Goal: Task Accomplishment & Management: Complete application form

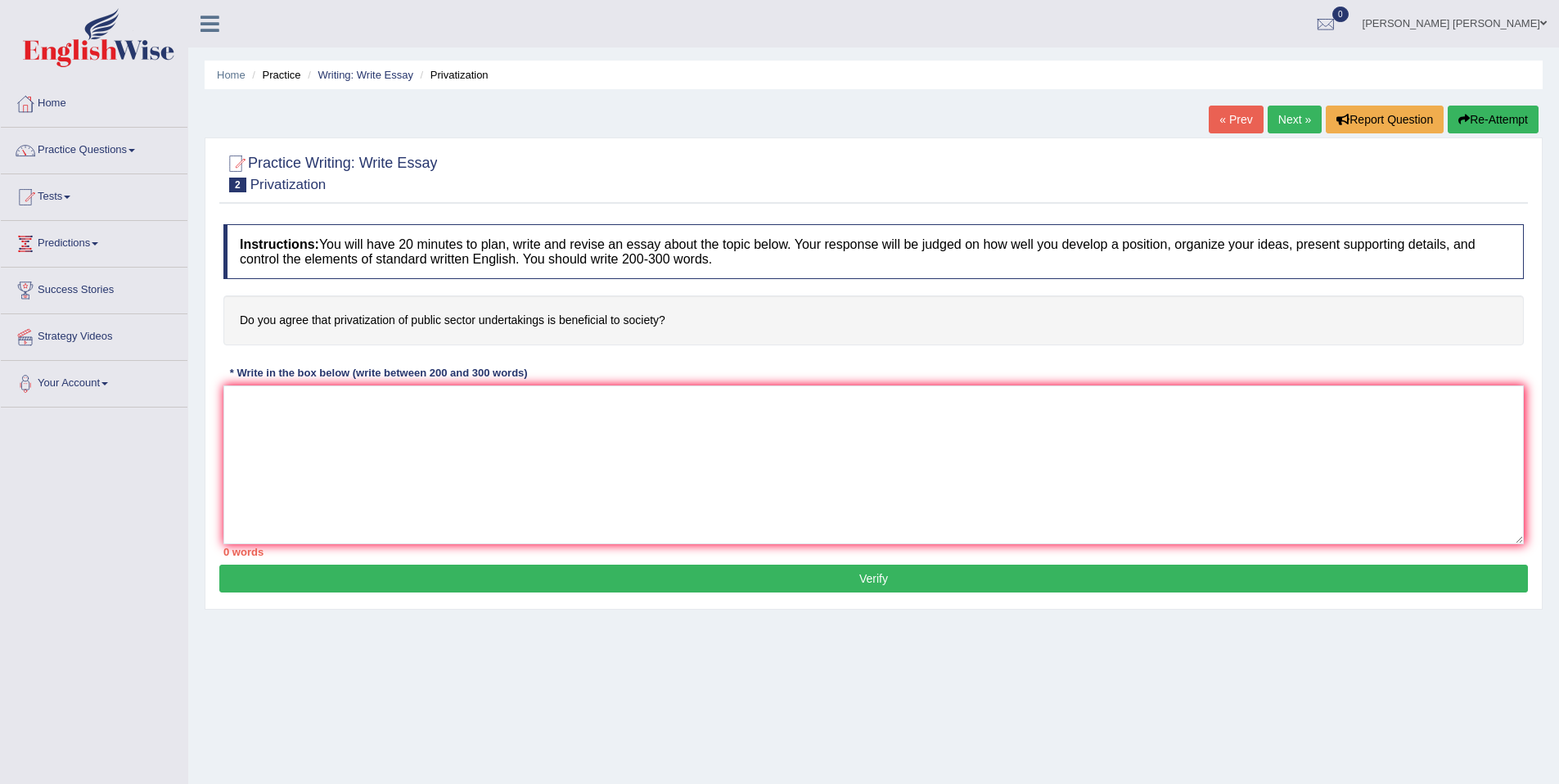
click at [1280, 124] on link "Next »" at bounding box center [1295, 119] width 54 height 28
click at [1268, 121] on link "Next »" at bounding box center [1295, 119] width 54 height 28
click at [341, 87] on ul "Home Practice Writing: Write Essay Escaping Stress" at bounding box center [873, 74] width 1338 height 29
click at [348, 79] on link "Writing: Write Essay" at bounding box center [365, 75] width 96 height 13
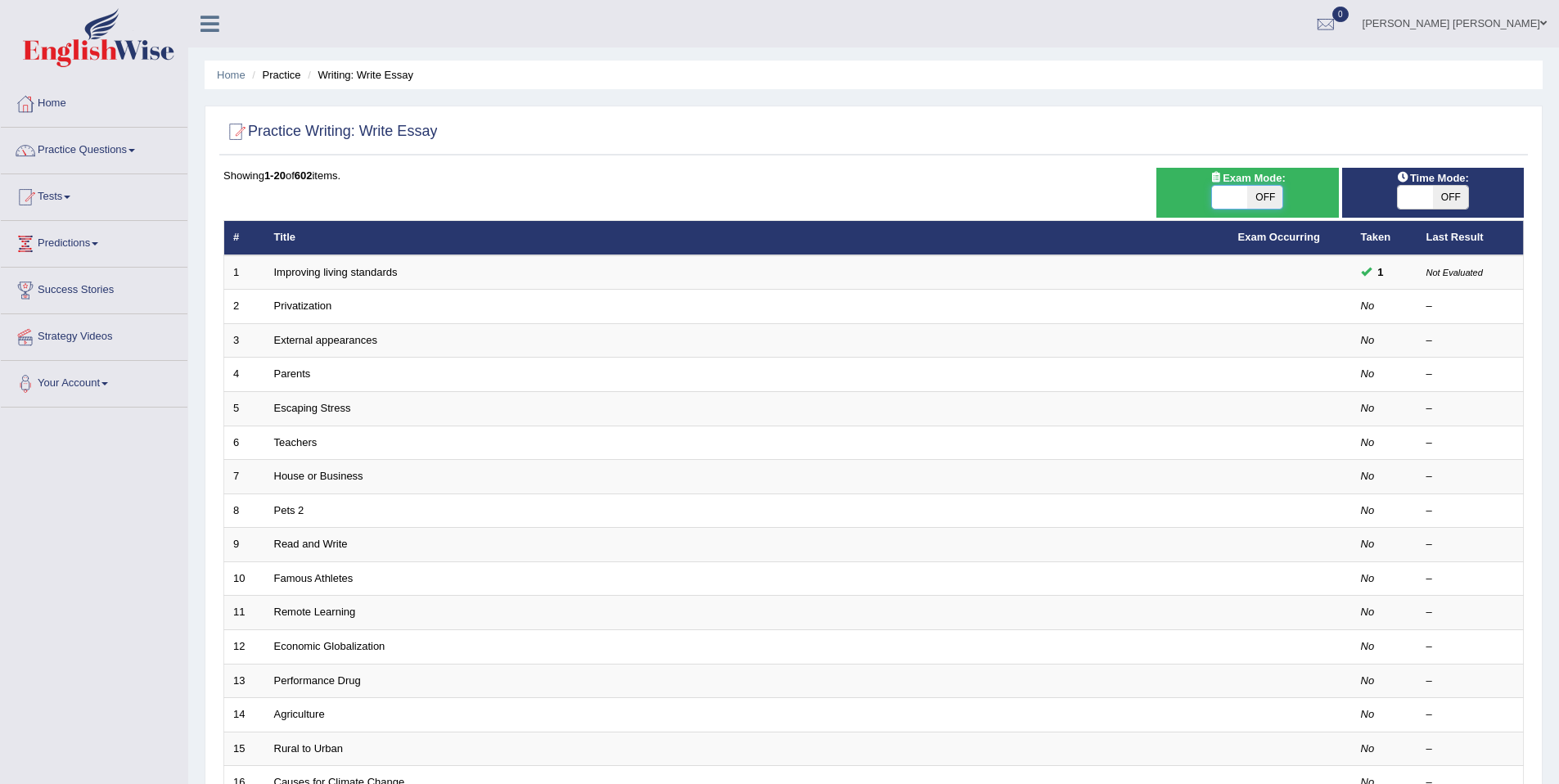
click at [1219, 191] on span at bounding box center [1230, 197] width 35 height 23
checkbox input "true"
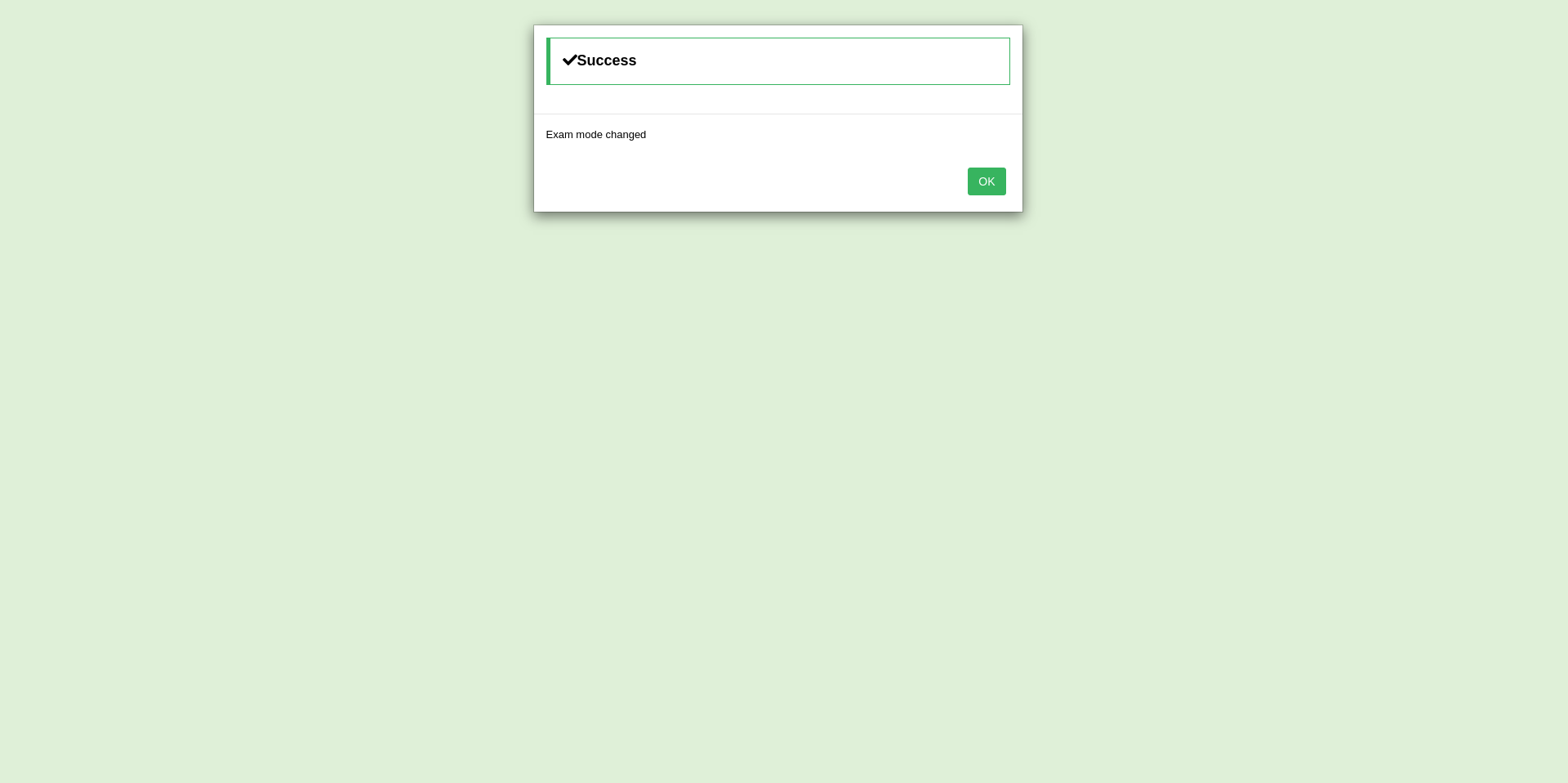
click at [981, 181] on button "OK" at bounding box center [987, 181] width 38 height 28
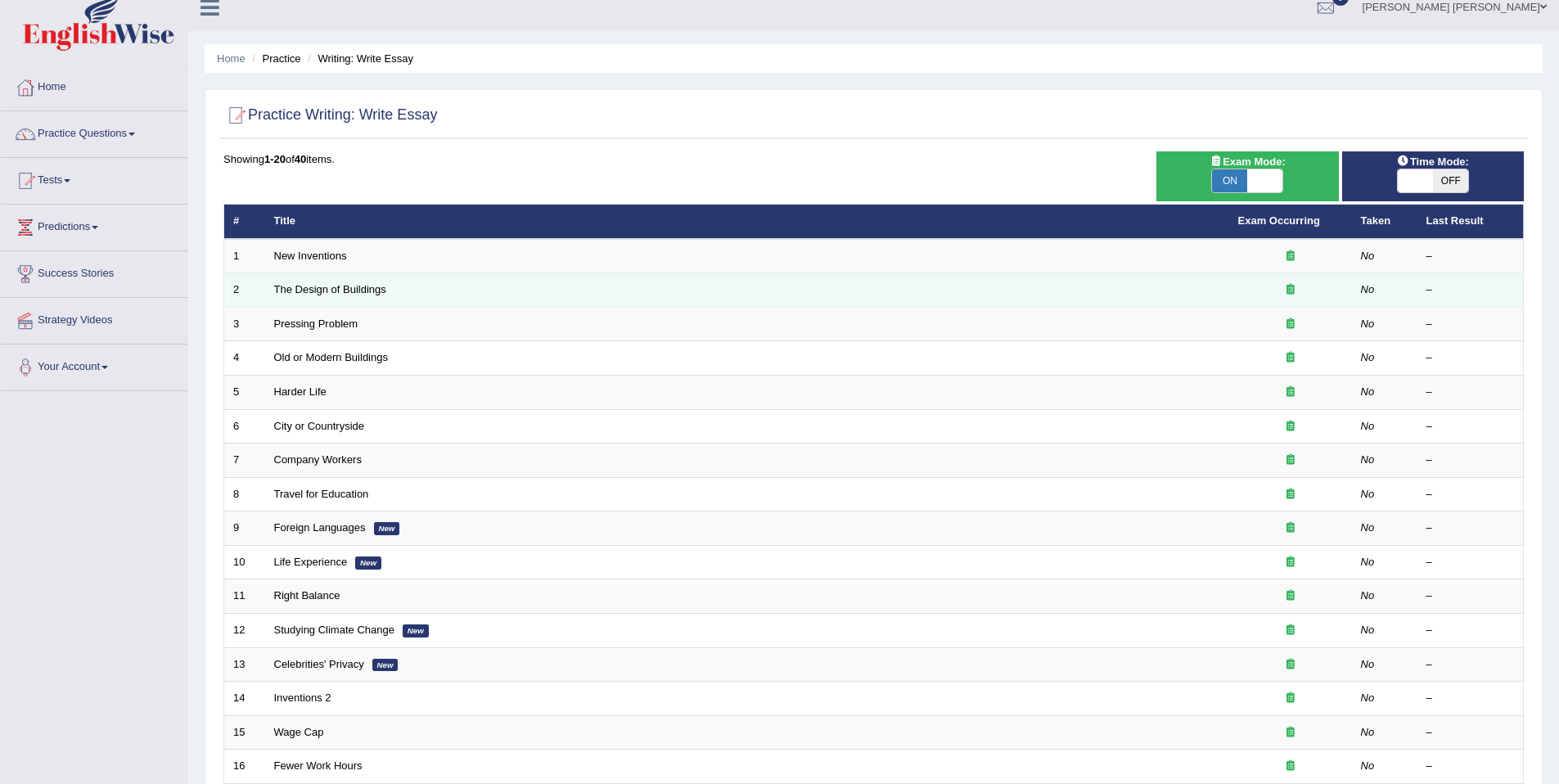
scroll to position [33, 0]
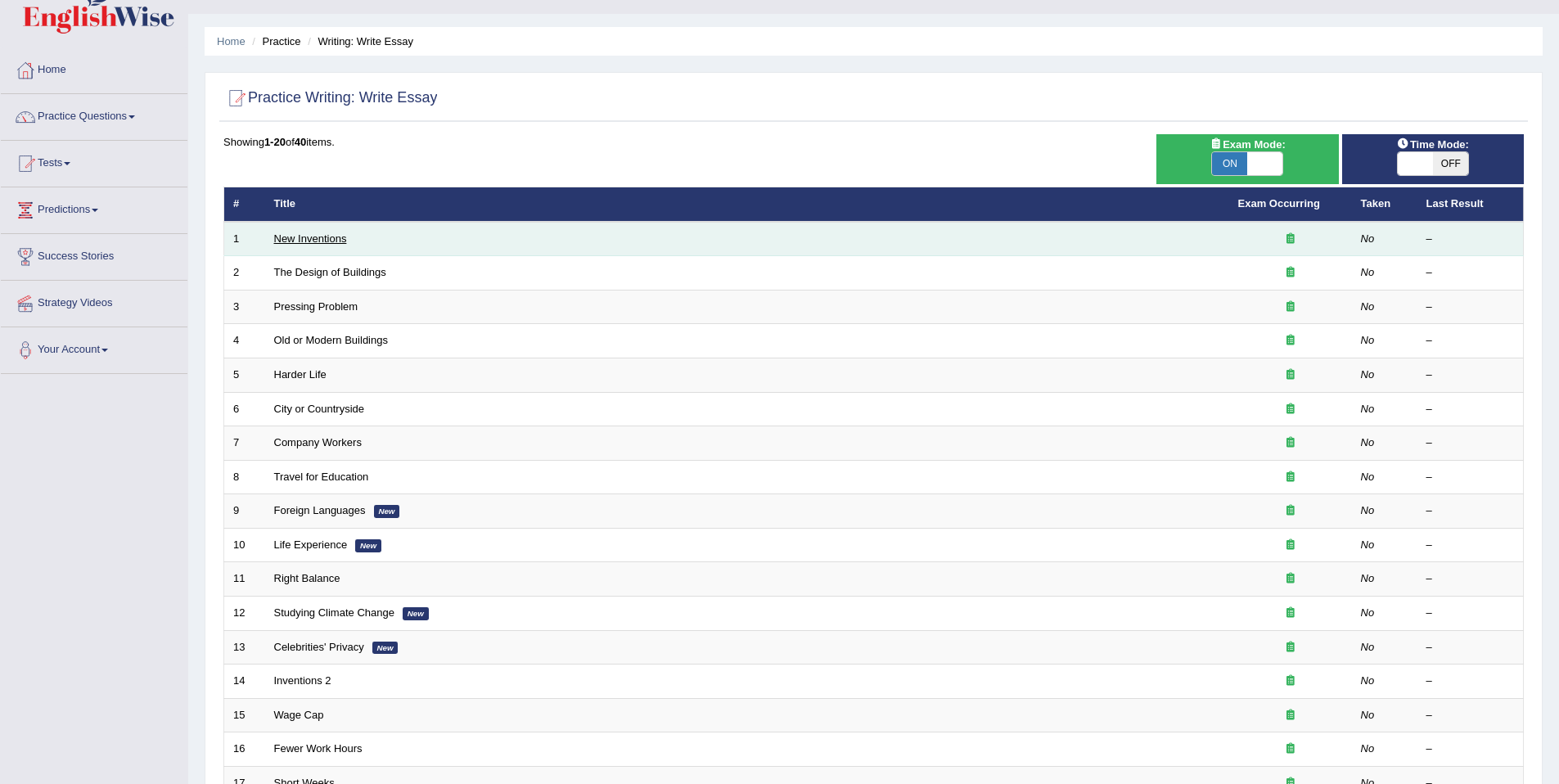
click at [325, 239] on link "New Inventions" at bounding box center [311, 239] width 73 height 13
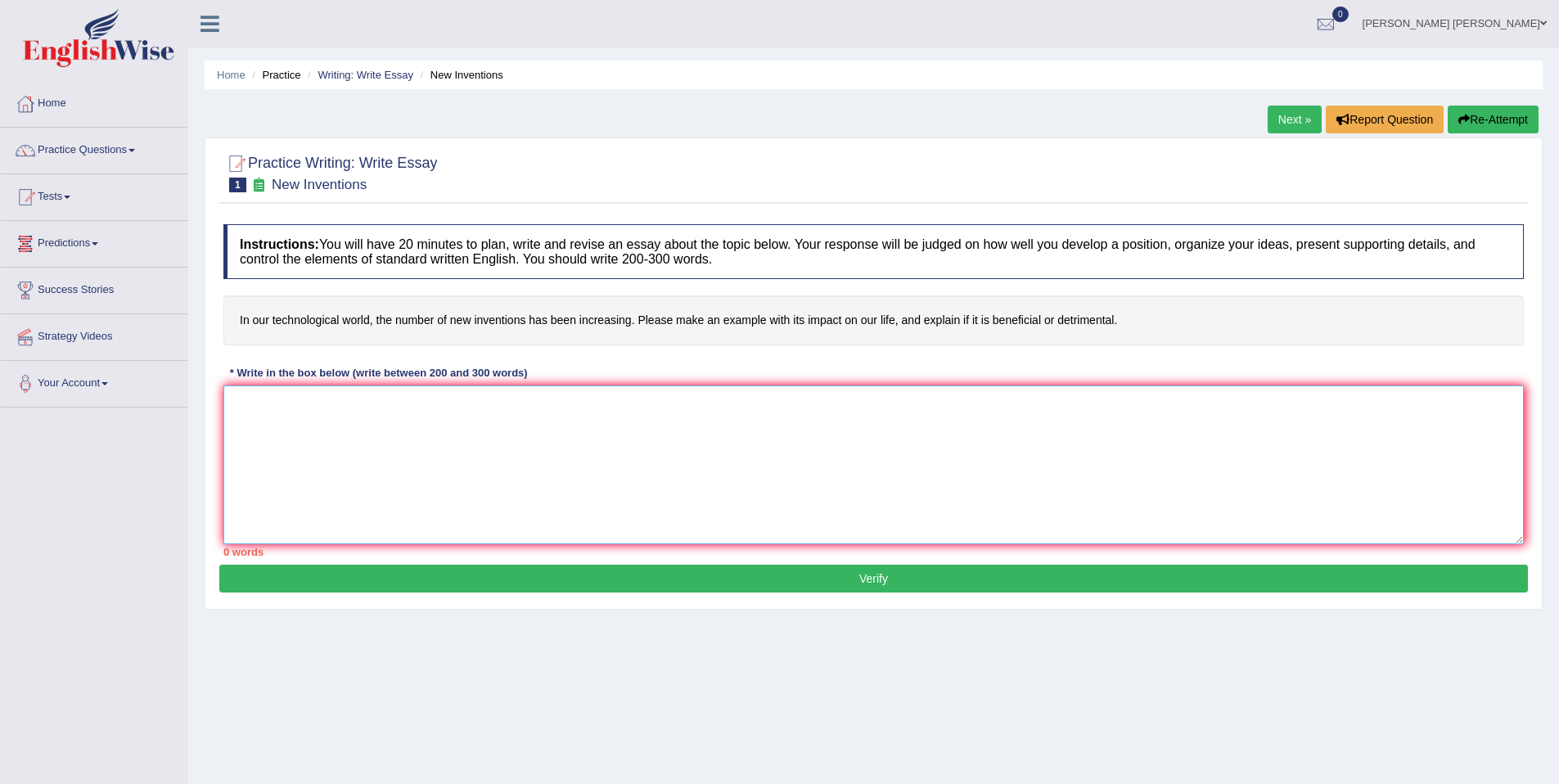
click at [740, 462] on textarea at bounding box center [873, 465] width 1301 height 159
paste textarea "The increasing influence of (TOPIC-1) on our lives has ignited numerous discuss…"
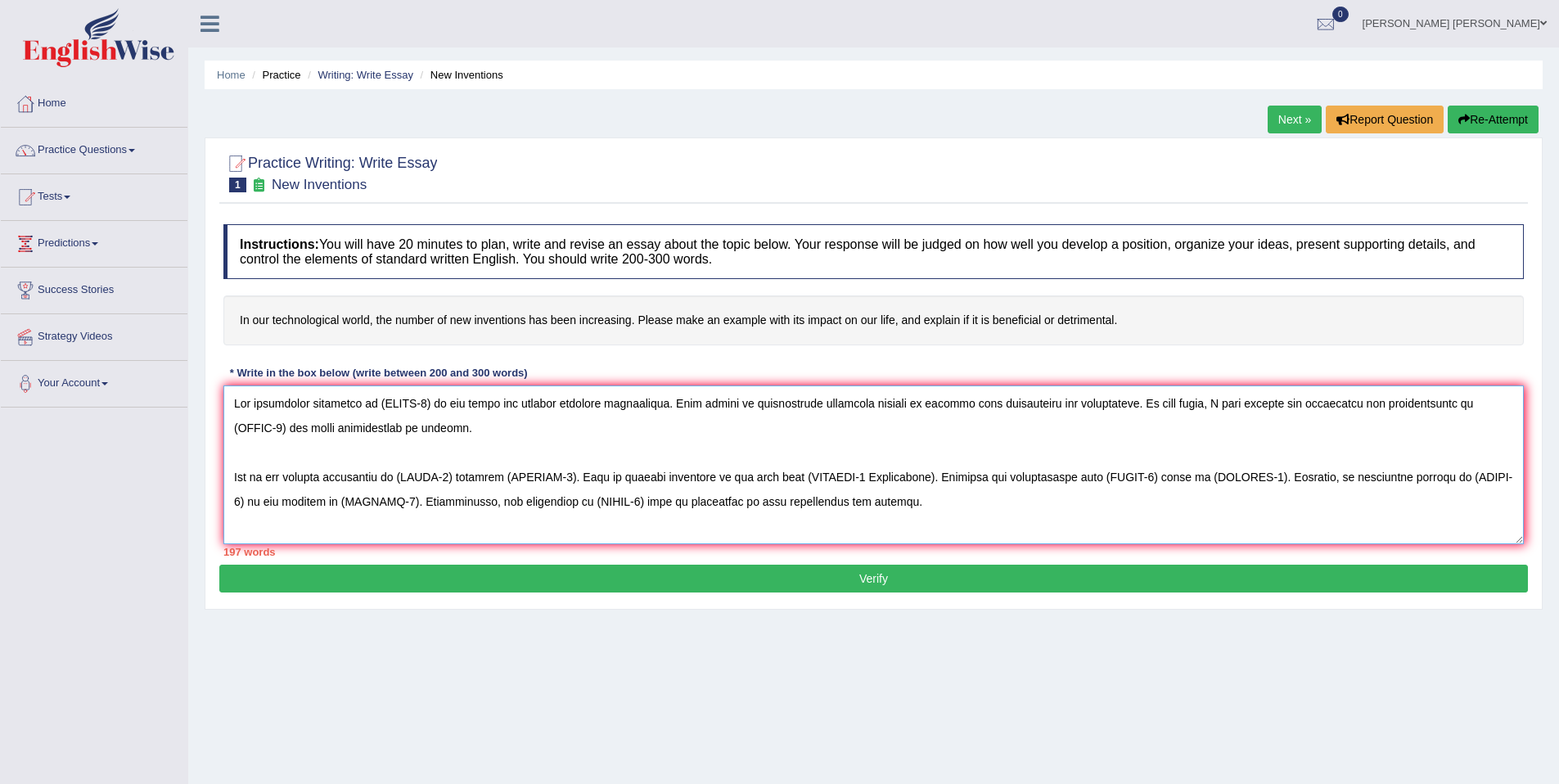
click at [426, 405] on textarea at bounding box center [873, 465] width 1301 height 159
click at [1004, 407] on textarea at bounding box center [873, 465] width 1301 height 159
click at [1152, 407] on textarea at bounding box center [873, 465] width 1301 height 159
click at [376, 428] on textarea at bounding box center [873, 465] width 1301 height 159
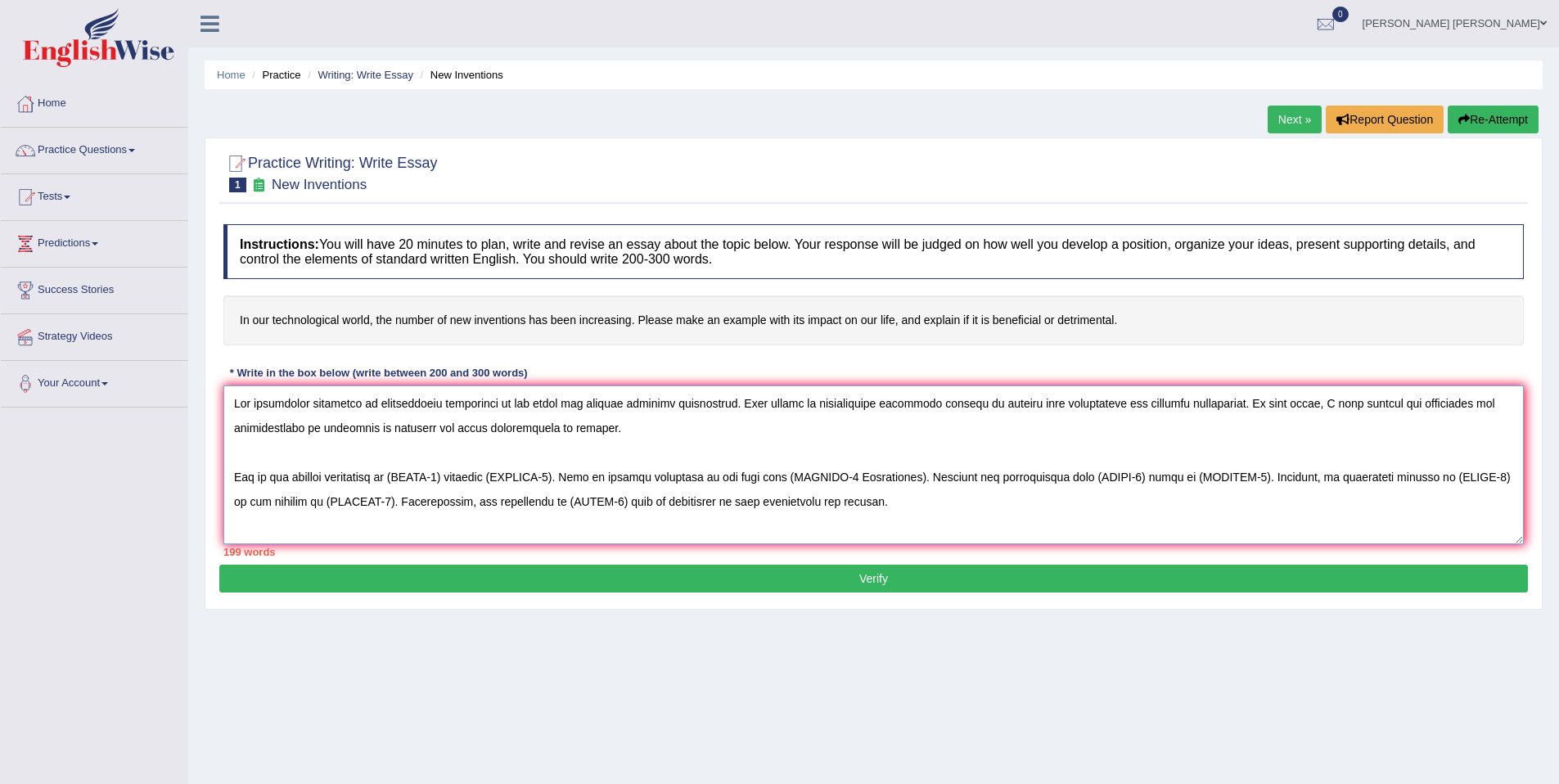
click at [468, 430] on textarea at bounding box center [873, 465] width 1301 height 159
click at [554, 427] on textarea at bounding box center [873, 465] width 1301 height 159
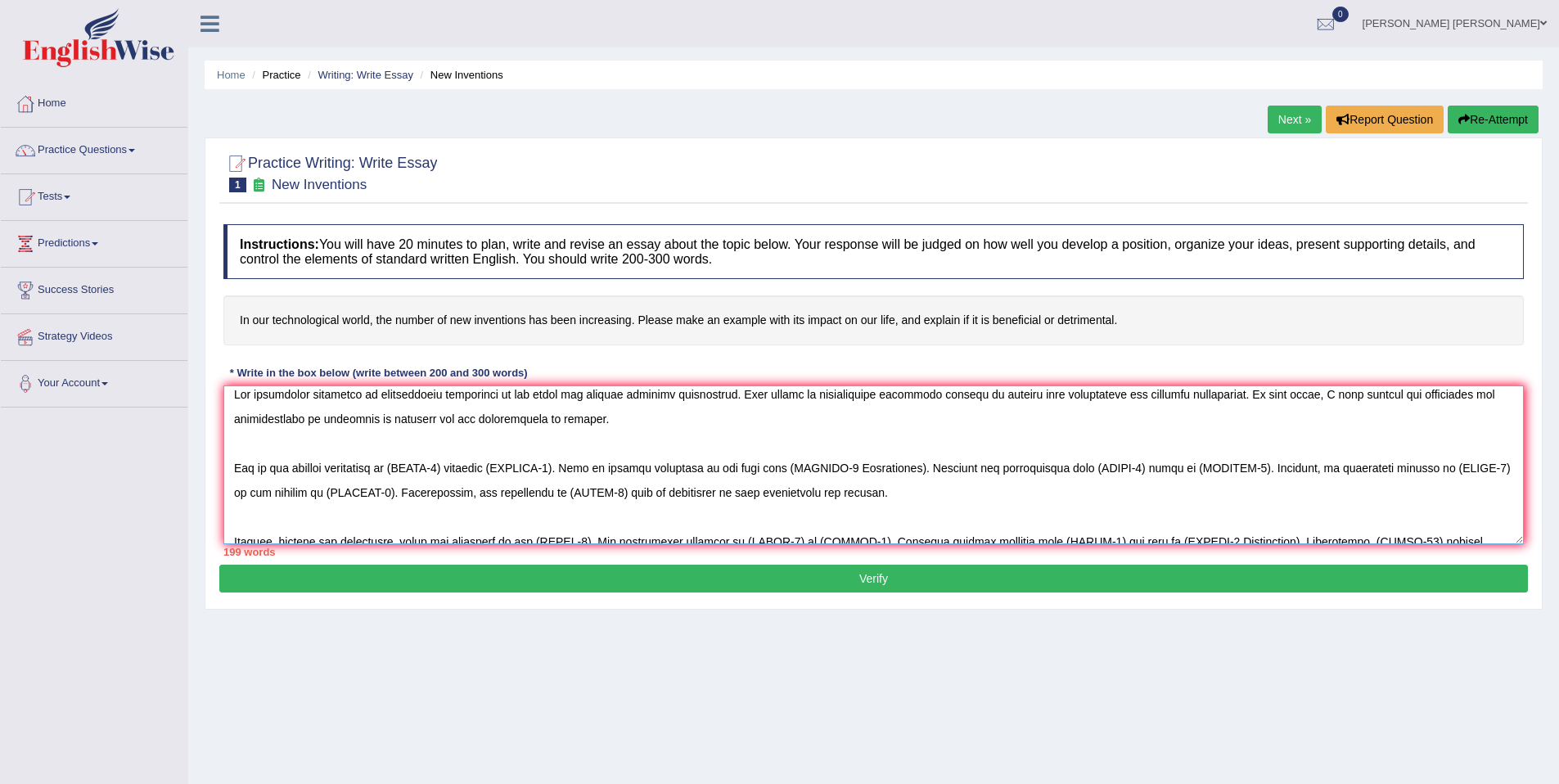
scroll to position [10, 0]
drag, startPoint x: 407, startPoint y: 467, endPoint x: 460, endPoint y: 472, distance: 53.2
click at [460, 472] on textarea at bounding box center [873, 465] width 1301 height 159
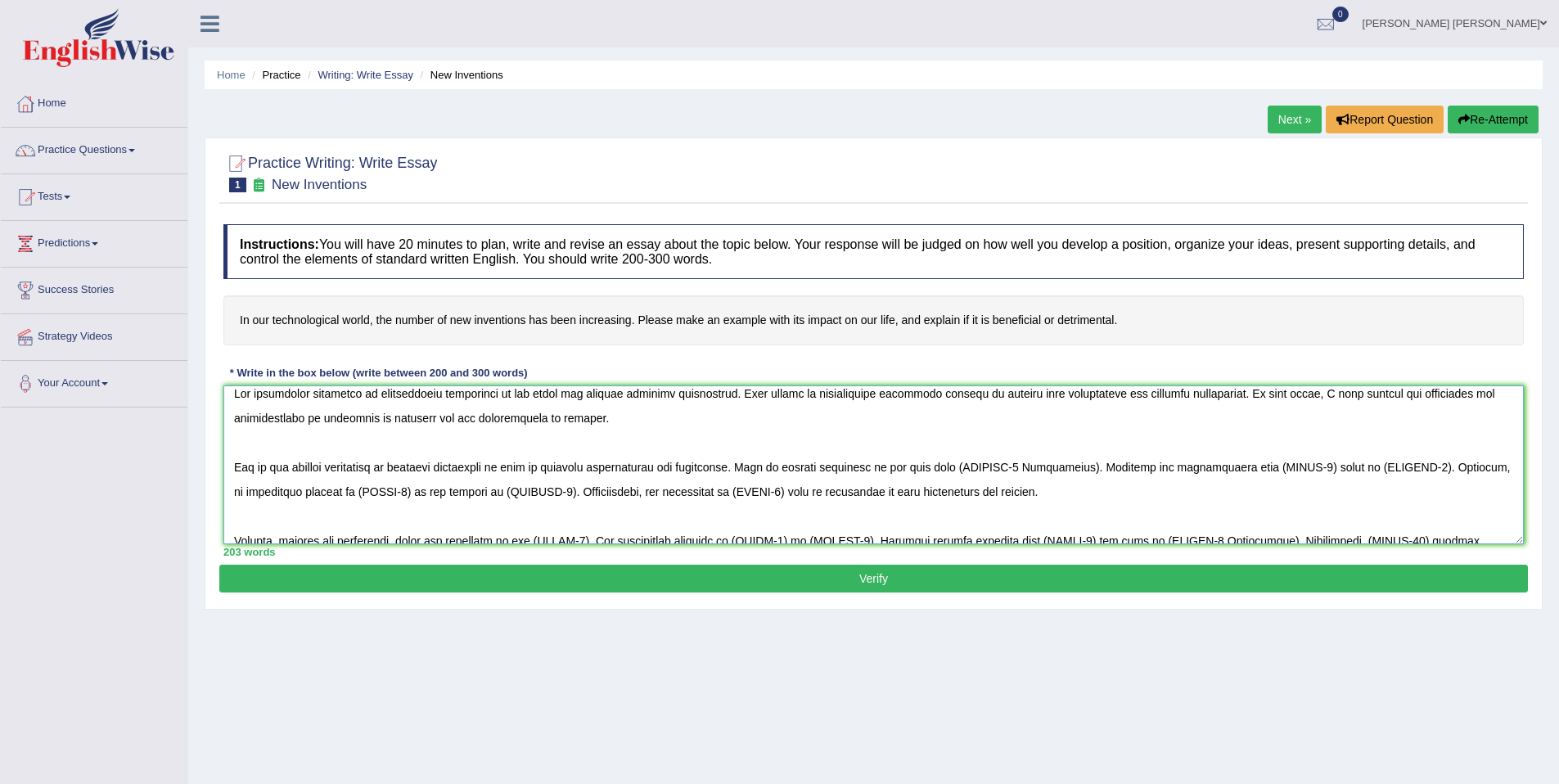
drag, startPoint x: 964, startPoint y: 470, endPoint x: 1088, endPoint y: 475, distance: 124.1
click at [1088, 475] on textarea at bounding box center [873, 465] width 1301 height 159
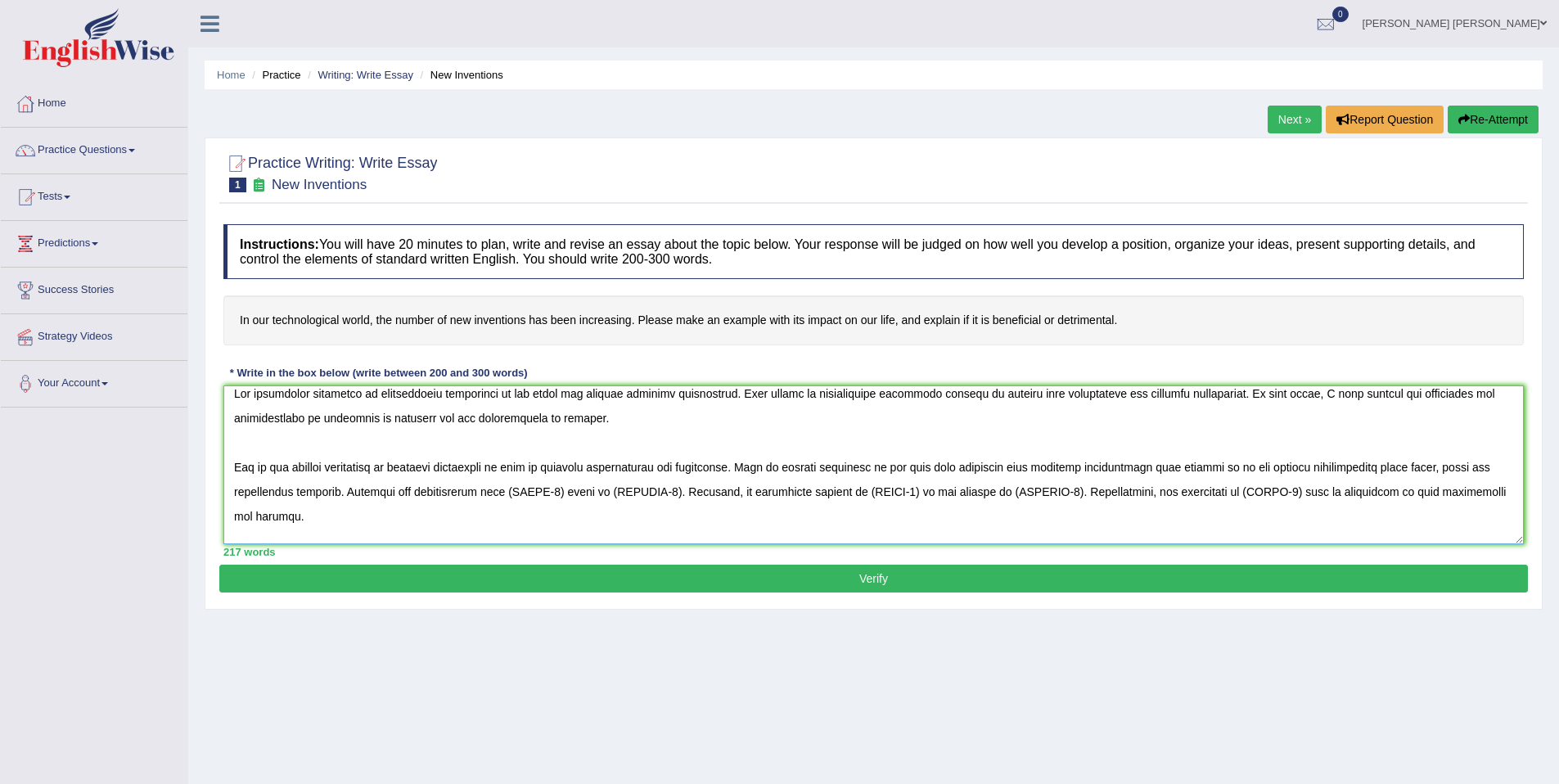
click at [573, 494] on textarea at bounding box center [873, 465] width 1301 height 159
drag, startPoint x: 521, startPoint y: 493, endPoint x: 683, endPoint y: 498, distance: 162.1
click at [683, 498] on textarea at bounding box center [873, 465] width 1301 height 159
drag, startPoint x: 1109, startPoint y: 492, endPoint x: 1301, endPoint y: 505, distance: 192.4
click at [1298, 498] on textarea at bounding box center [873, 465] width 1301 height 159
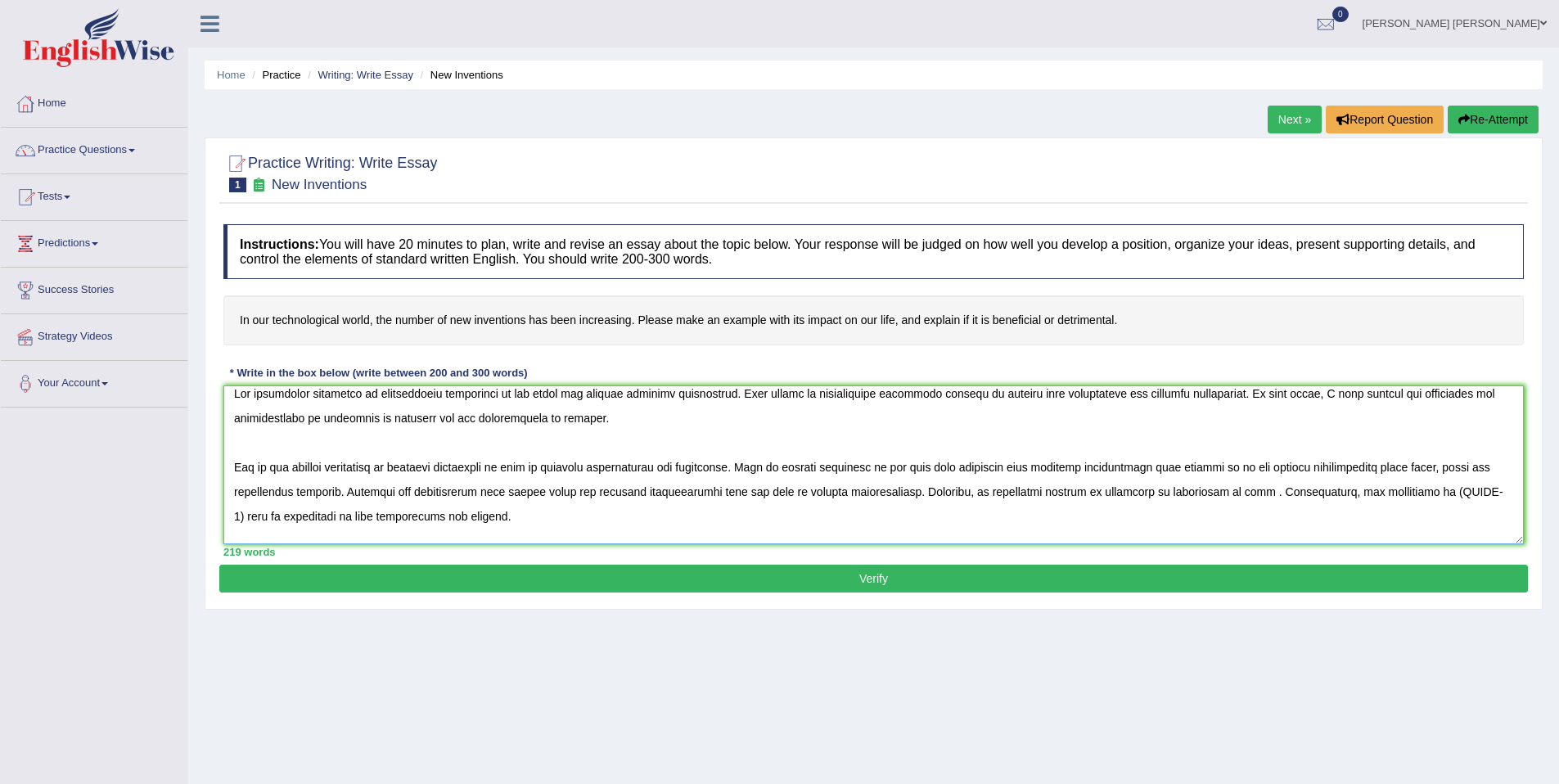
click at [1223, 492] on textarea at bounding box center [873, 465] width 1301 height 159
click at [1240, 496] on textarea at bounding box center [873, 465] width 1301 height 159
click at [1292, 492] on textarea at bounding box center [873, 465] width 1301 height 159
drag, startPoint x: 796, startPoint y: 516, endPoint x: 851, endPoint y: 525, distance: 55.7
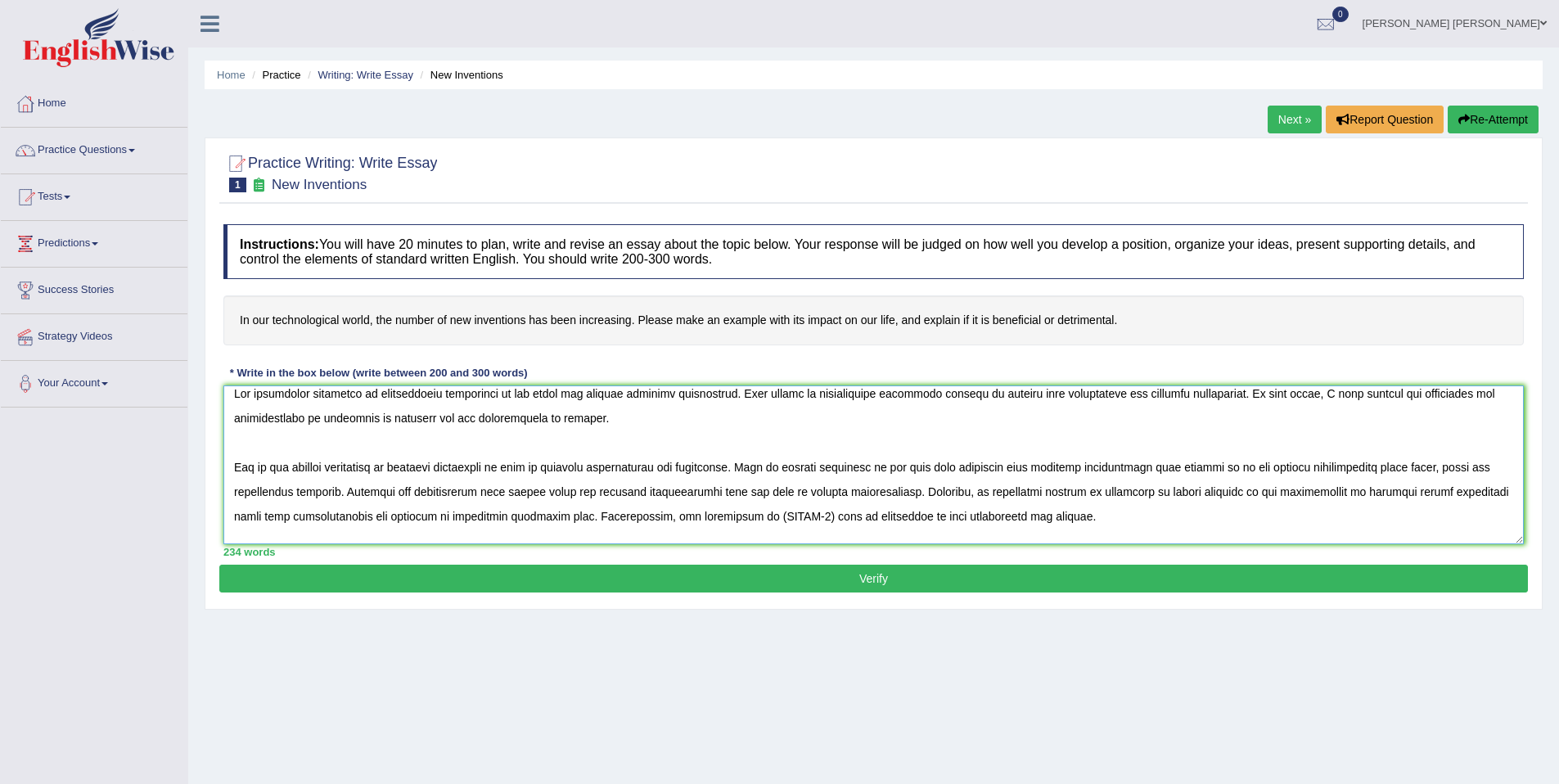
click at [851, 525] on textarea at bounding box center [873, 465] width 1301 height 159
click at [1123, 520] on textarea at bounding box center [873, 465] width 1301 height 159
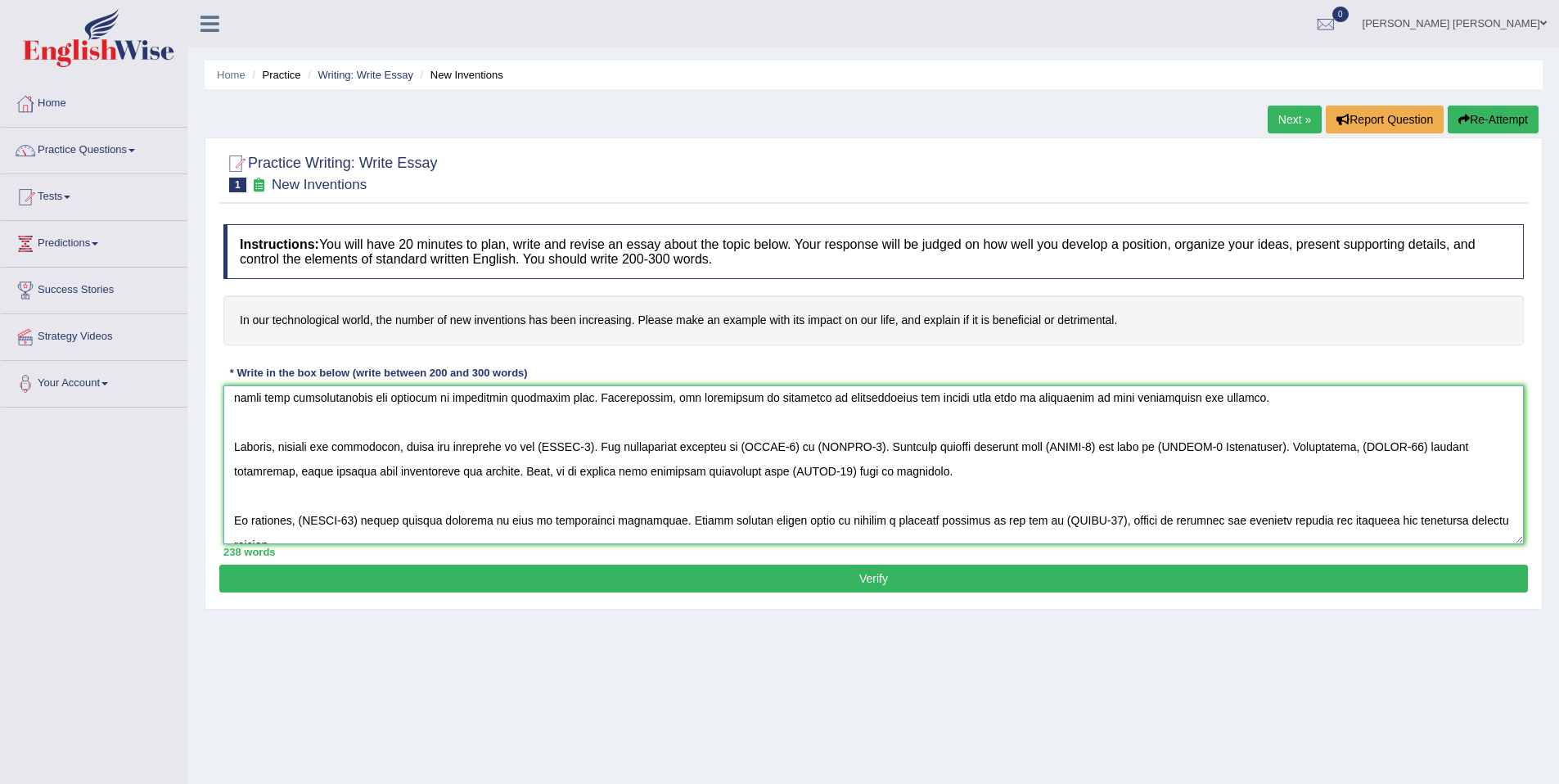
scroll to position [116, 0]
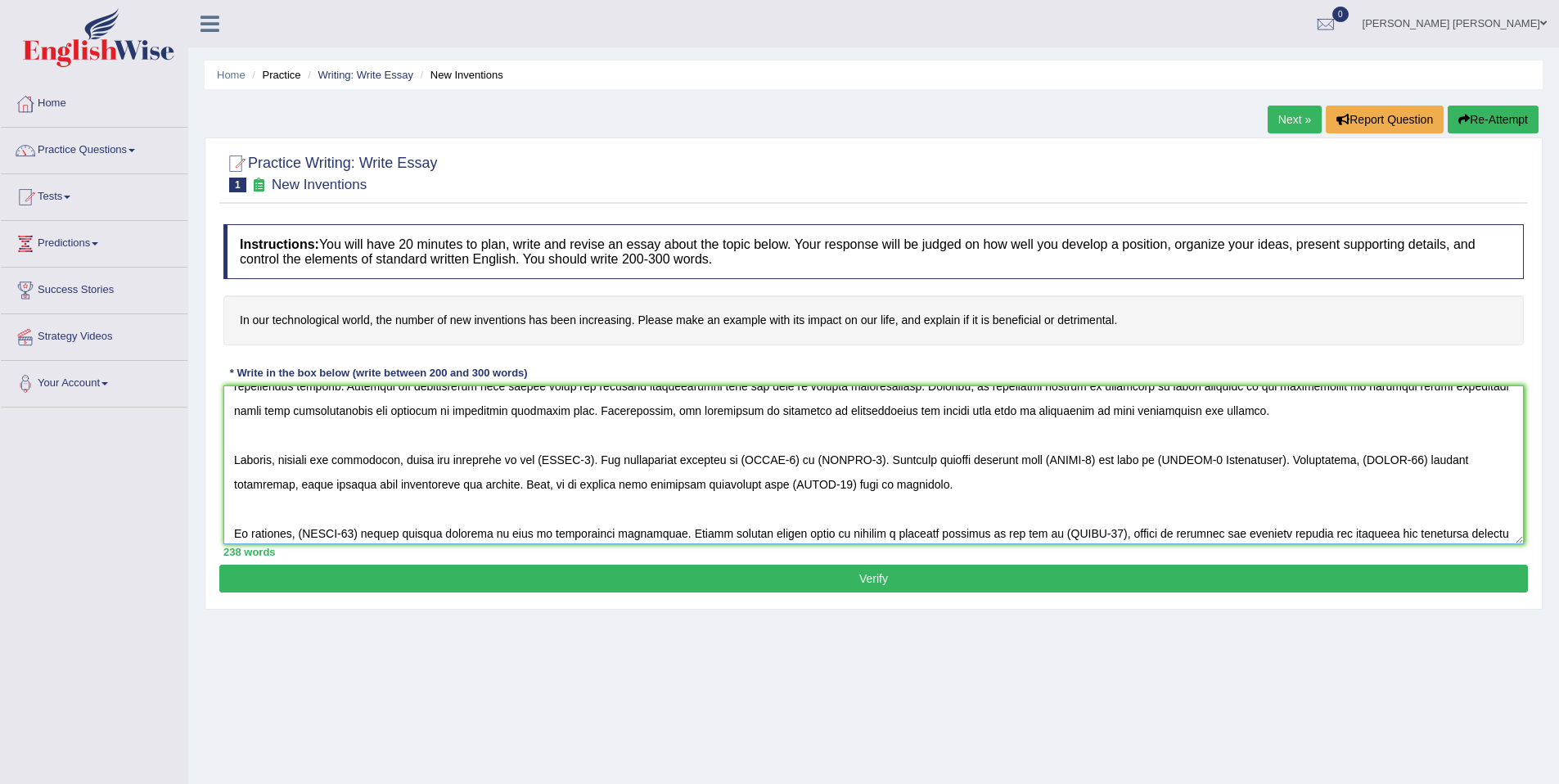
click at [604, 463] on textarea at bounding box center [873, 465] width 1301 height 159
drag, startPoint x: 909, startPoint y: 461, endPoint x: 1046, endPoint y: 461, distance: 137.0
click at [1046, 461] on textarea at bounding box center [873, 465] width 1301 height 159
click at [1382, 460] on textarea at bounding box center [873, 465] width 1301 height 159
drag, startPoint x: 1330, startPoint y: 461, endPoint x: 306, endPoint y: 494, distance: 1024.5
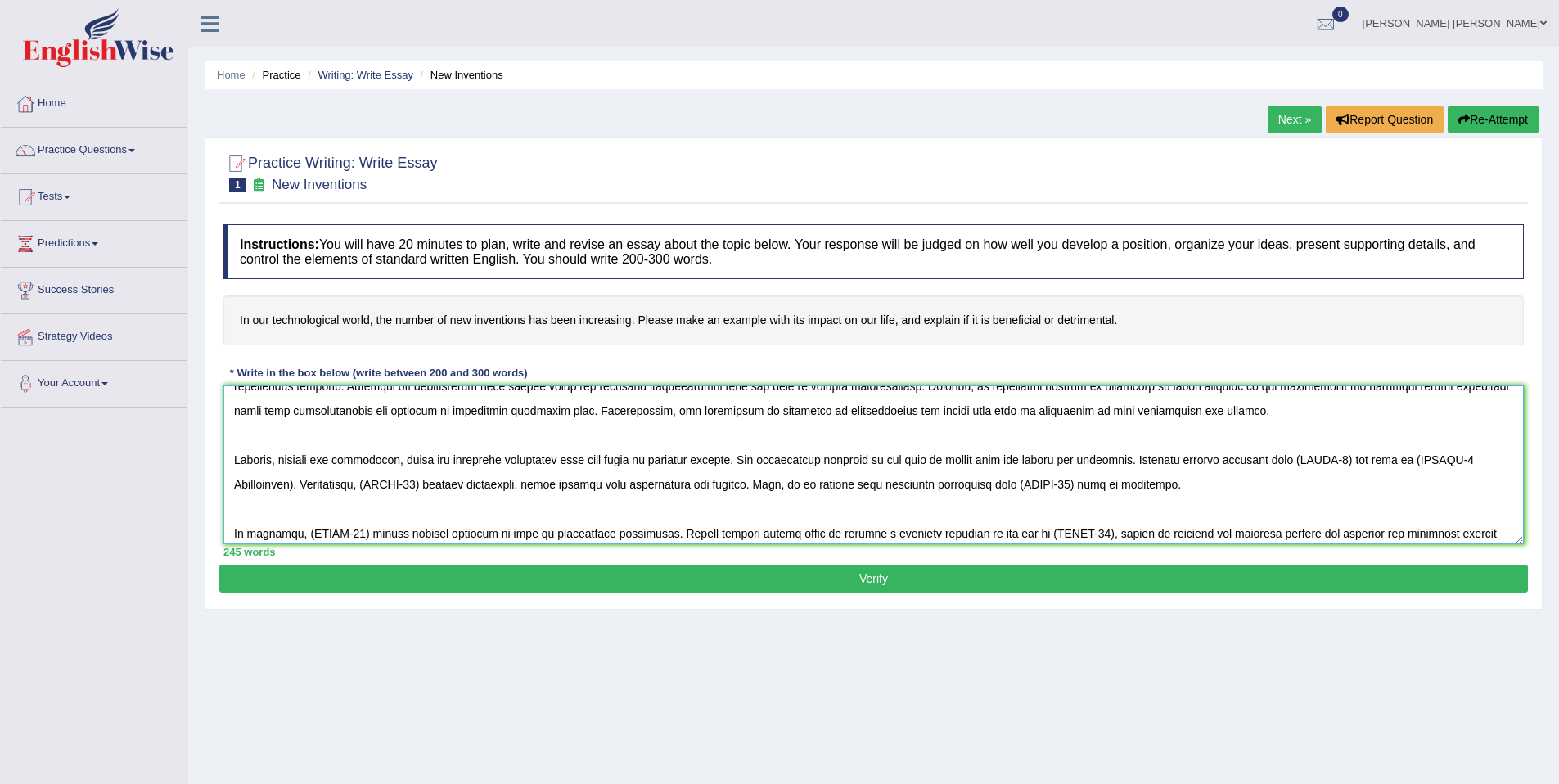
click at [306, 494] on textarea at bounding box center [873, 465] width 1301 height 159
drag, startPoint x: 508, startPoint y: 485, endPoint x: 666, endPoint y: 489, distance: 158.1
click at [666, 489] on textarea at bounding box center [873, 465] width 1301 height 159
click at [1235, 484] on textarea at bounding box center [873, 465] width 1301 height 159
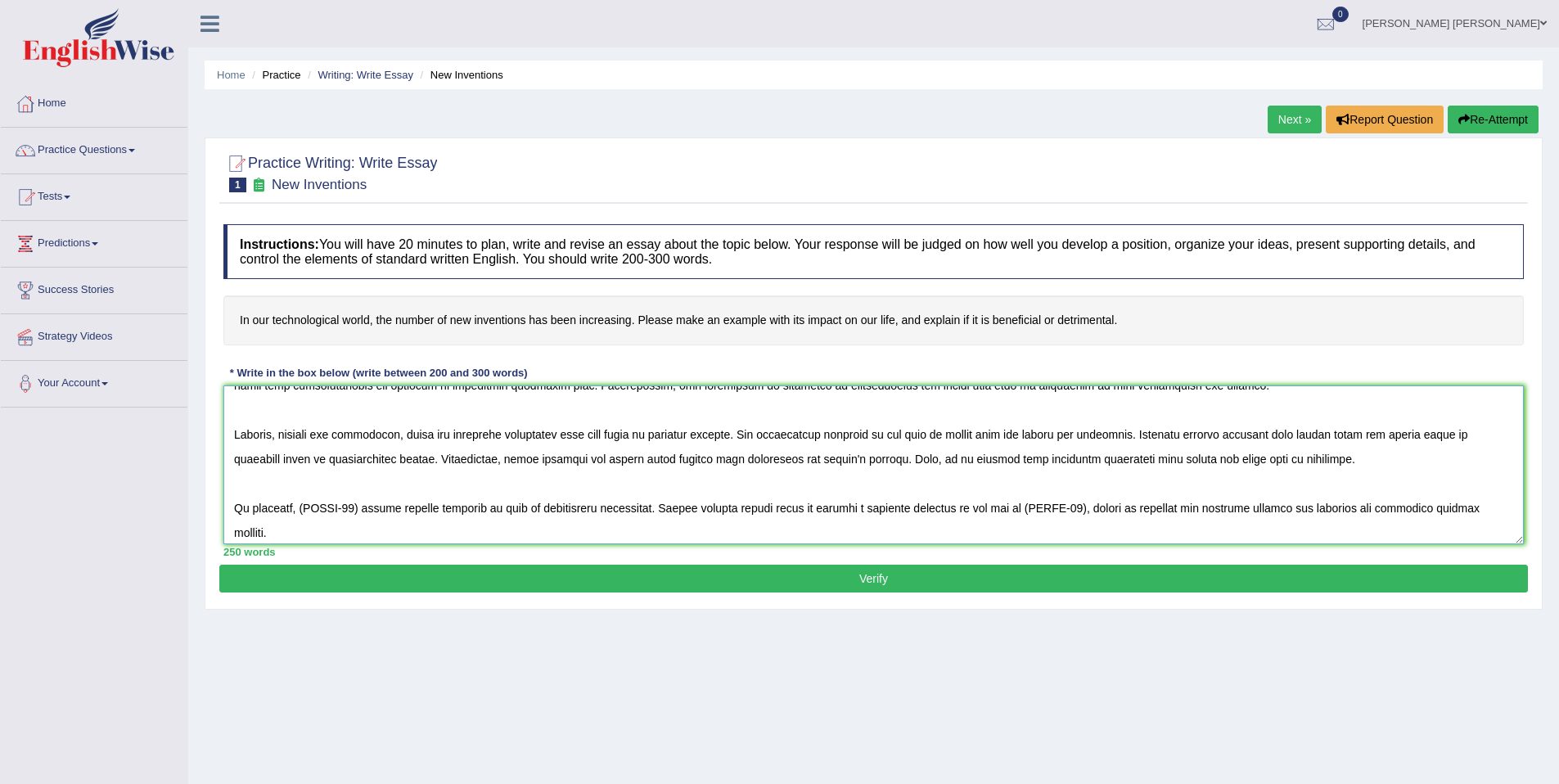
click at [360, 510] on textarea at bounding box center [873, 465] width 1301 height 159
click at [529, 509] on textarea at bounding box center [873, 465] width 1301 height 159
drag, startPoint x: 530, startPoint y: 509, endPoint x: 627, endPoint y: 516, distance: 97.3
click at [627, 516] on textarea at bounding box center [873, 465] width 1301 height 159
drag, startPoint x: 1072, startPoint y: 507, endPoint x: 1139, endPoint y: 508, distance: 67.0
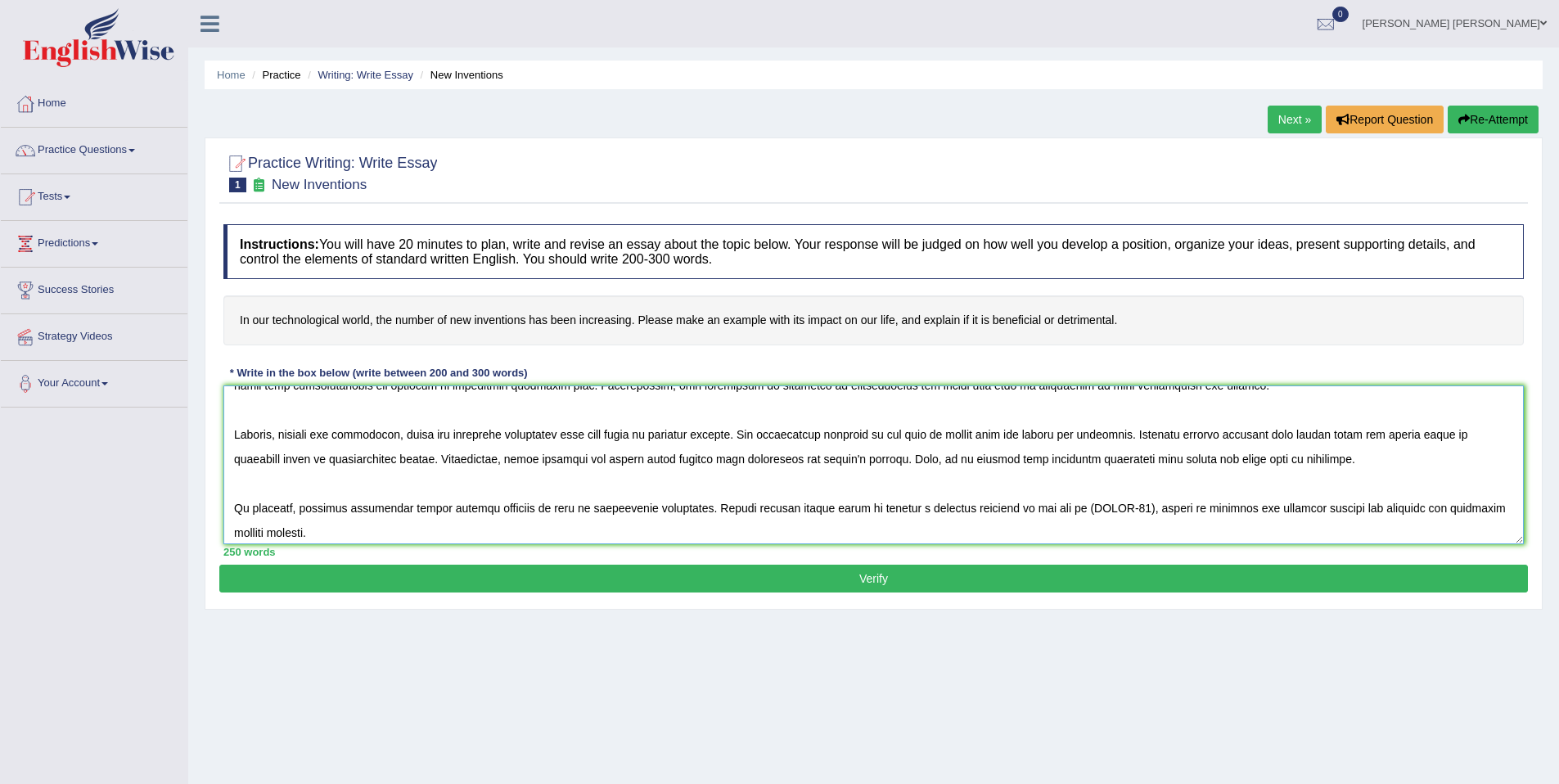
click at [1139, 508] on textarea at bounding box center [873, 465] width 1301 height 159
drag, startPoint x: 1043, startPoint y: 512, endPoint x: 1132, endPoint y: 514, distance: 89.0
click at [1132, 514] on textarea at bounding box center [873, 465] width 1301 height 159
click at [352, 534] on textarea at bounding box center [873, 465] width 1301 height 159
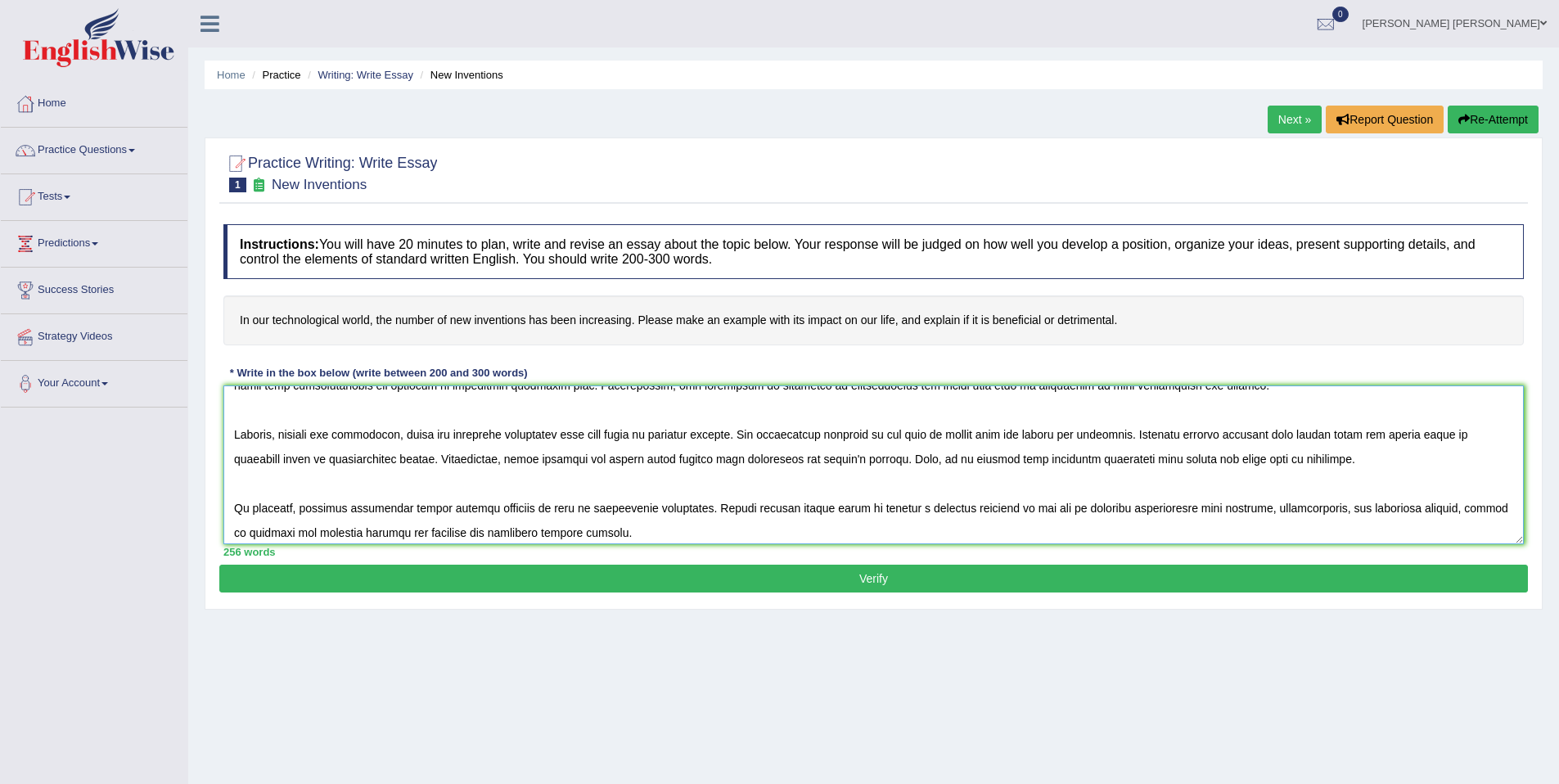
drag, startPoint x: 353, startPoint y: 534, endPoint x: 433, endPoint y: 536, distance: 80.0
click at [433, 536] on textarea at bounding box center [873, 465] width 1301 height 159
click at [417, 535] on textarea at bounding box center [873, 465] width 1301 height 159
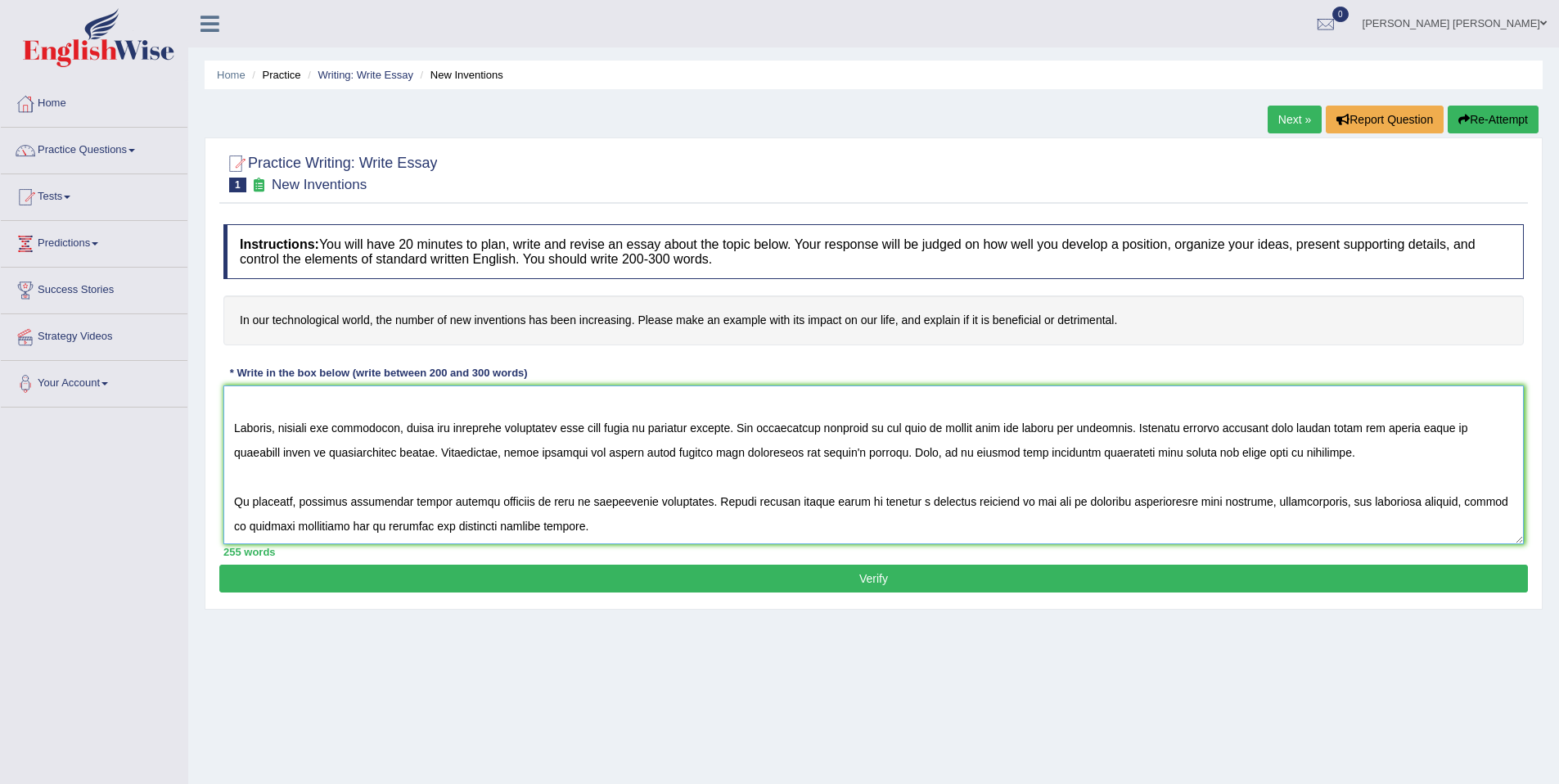
scroll to position [172, 0]
drag, startPoint x: 479, startPoint y: 535, endPoint x: 624, endPoint y: 508, distance: 147.5
click at [624, 508] on textarea at bounding box center [873, 465] width 1301 height 159
click at [521, 527] on textarea at bounding box center [873, 465] width 1301 height 159
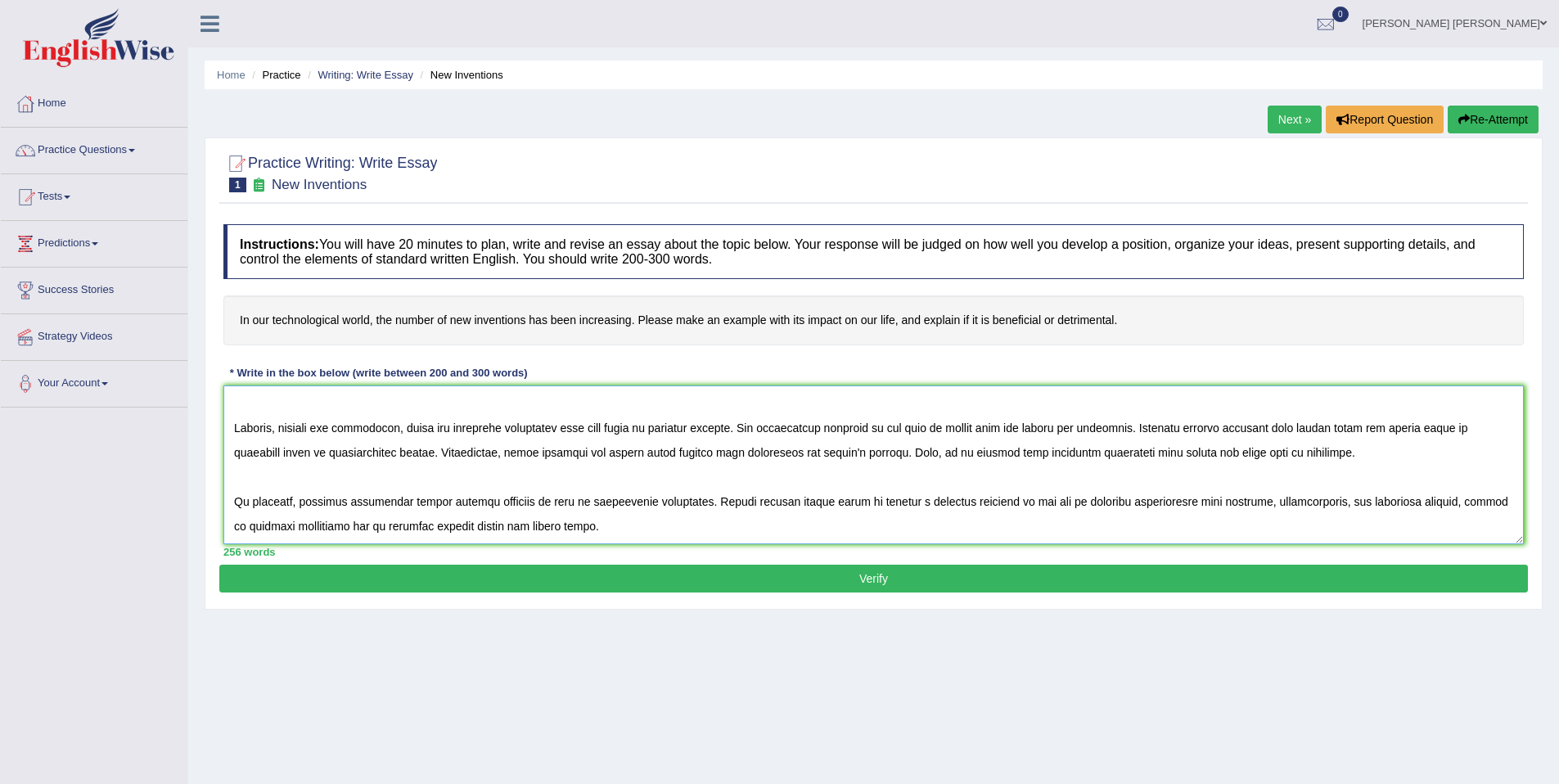
type textarea "The increasing influence of techological inventions on our lives has ignited nu…"
click at [898, 578] on button "Verify" at bounding box center [873, 578] width 1309 height 28
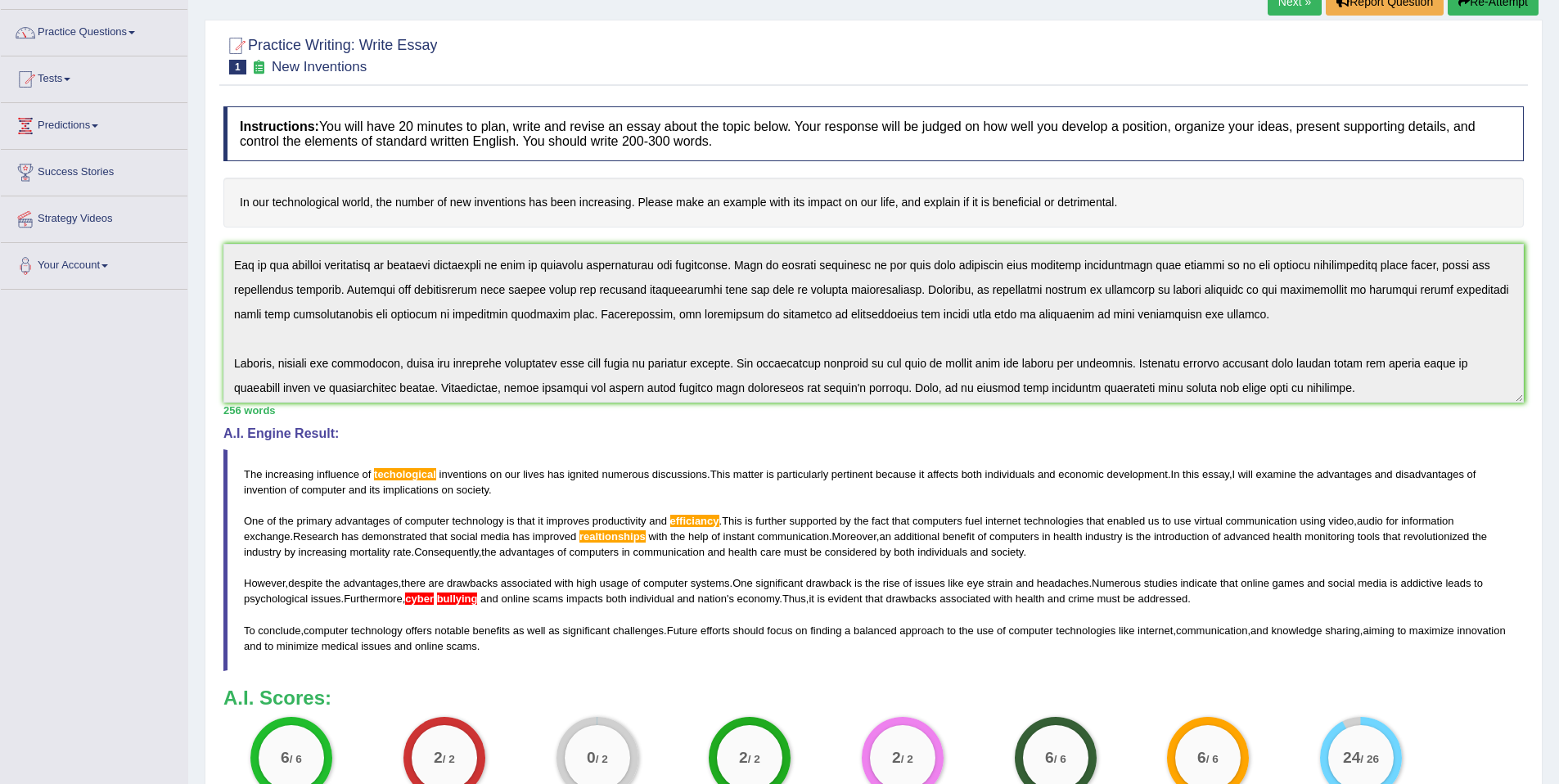
scroll to position [0, 0]
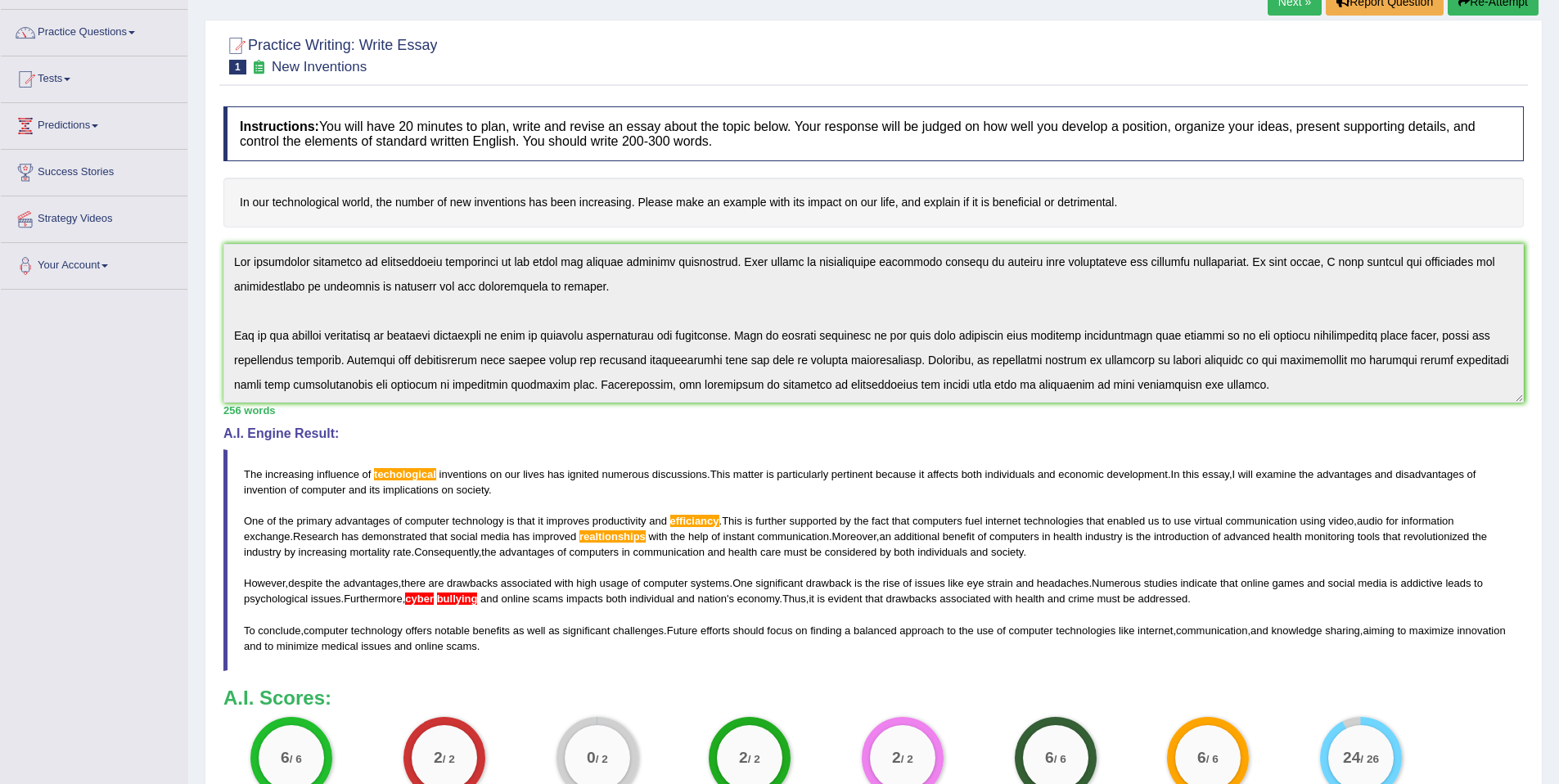
click at [232, 216] on div "Instructions: You will have 20 minutes to plan, write and revise an essay about…" at bounding box center [873, 462] width 1309 height 729
click at [1291, 5] on link "Next »" at bounding box center [1295, 1] width 54 height 28
